Goal: Information Seeking & Learning: Learn about a topic

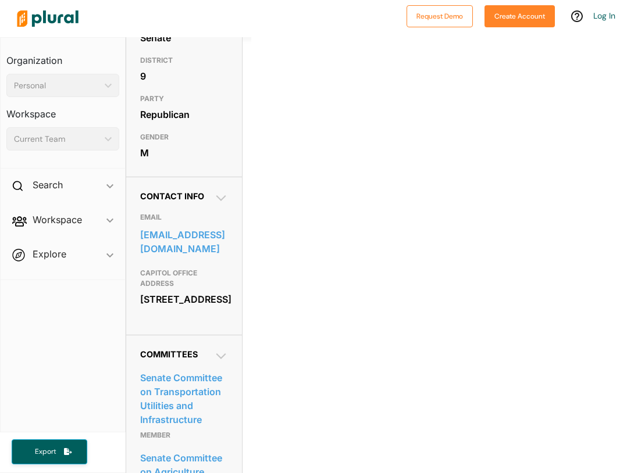
scroll to position [233, 0]
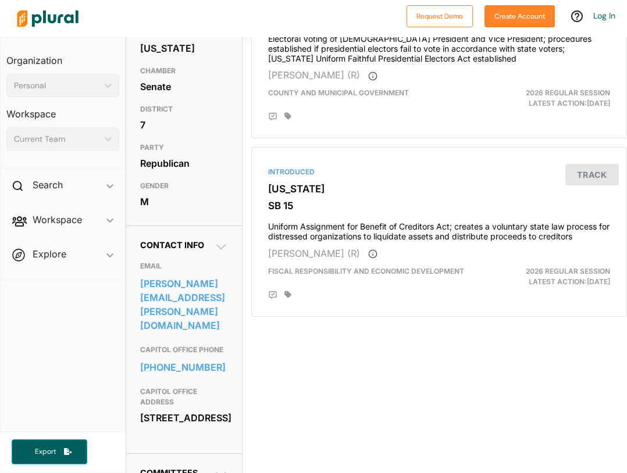
scroll to position [233, 0]
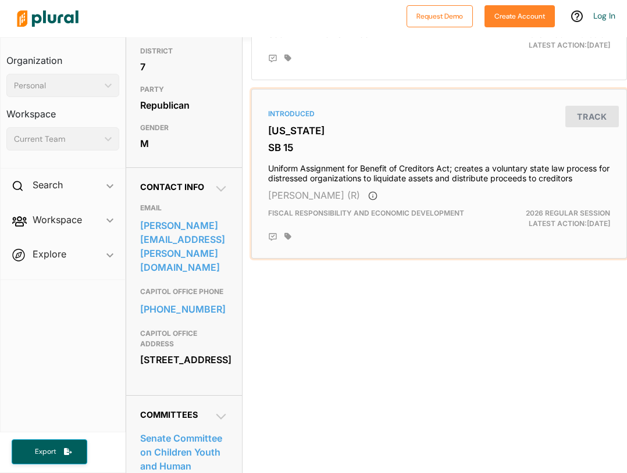
click at [264, 258] on div "Introduced [US_STATE] SB 15 Uniform Assignment for Benefit of Creditors Act; cr…" at bounding box center [439, 173] width 376 height 169
